Goal: Manage account settings

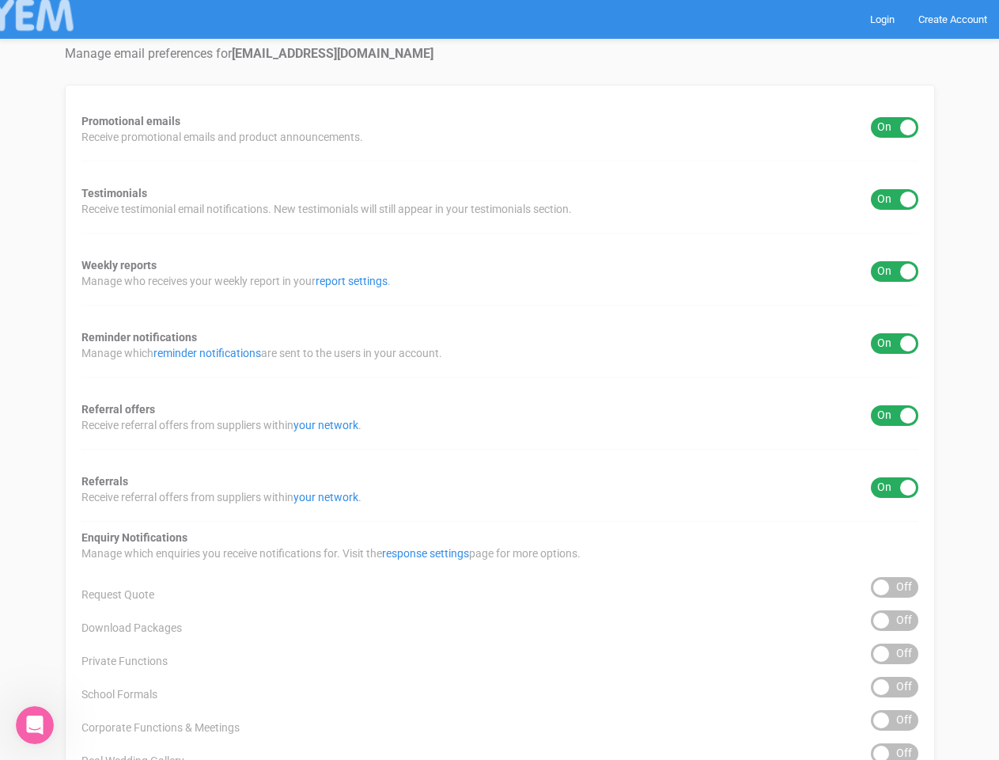
click at [499, 380] on div "Promotional emails ON OFF Receive promotional emails and product announcements.…" at bounding box center [500, 505] width 870 height 841
click at [895, 127] on div "ON OFF" at bounding box center [894, 127] width 47 height 21
click at [895, 199] on div "ON OFF" at bounding box center [894, 199] width 47 height 21
click at [895, 271] on div "ON OFF" at bounding box center [894, 271] width 47 height 21
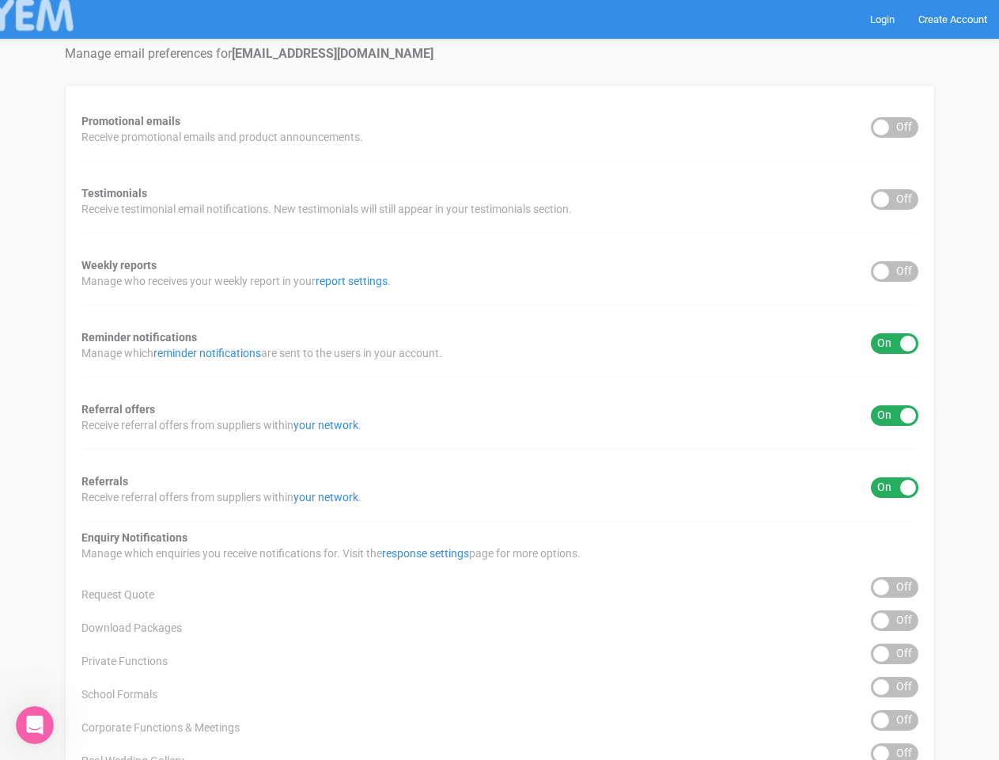
click at [895, 343] on div "ON OFF" at bounding box center [894, 343] width 47 height 21
click at [895, 415] on div "ON OFF" at bounding box center [894, 415] width 47 height 21
click at [895, 487] on div "ON OFF" at bounding box center [894, 487] width 47 height 21
click at [895, 587] on div "ON OFF" at bounding box center [894, 587] width 47 height 21
click at [895, 620] on div "ON OFF" at bounding box center [894, 620] width 47 height 21
